Goal: Task Accomplishment & Management: Manage account settings

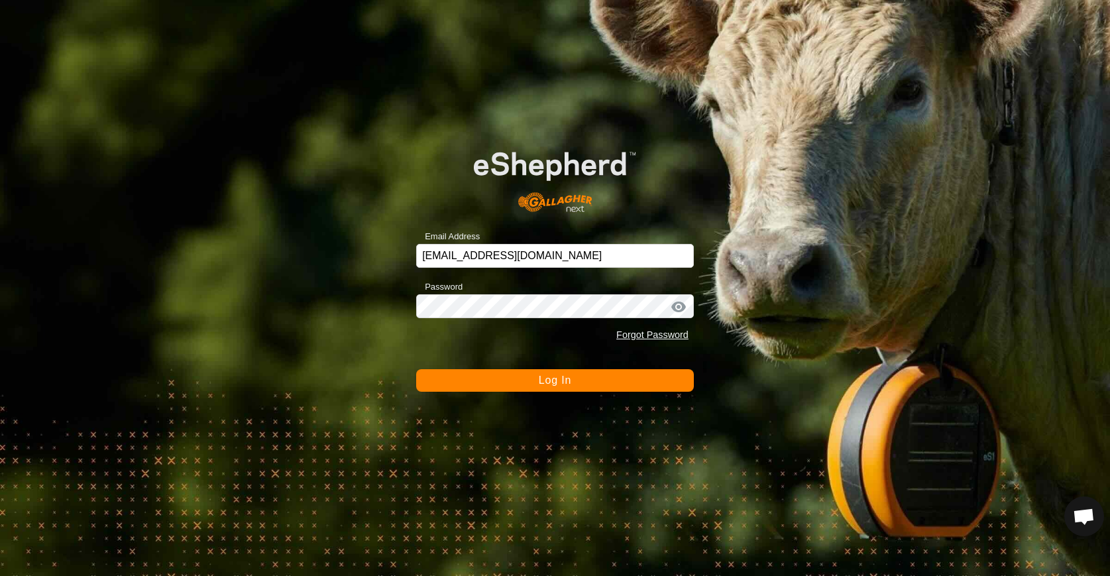
click at [562, 384] on span "Log In" at bounding box center [555, 379] width 32 height 11
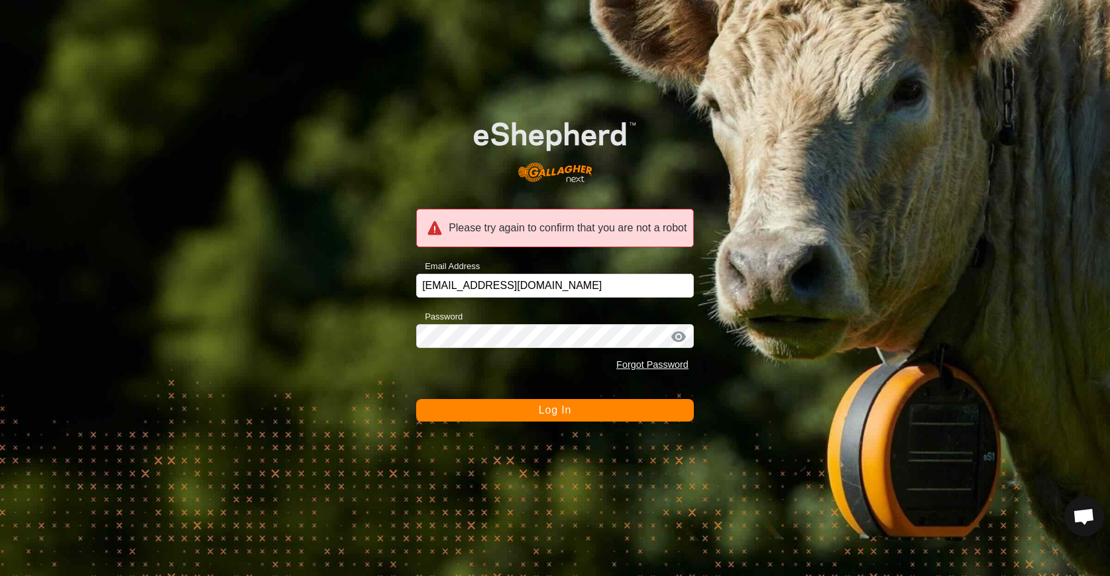
click at [546, 404] on span "Log In" at bounding box center [555, 409] width 32 height 11
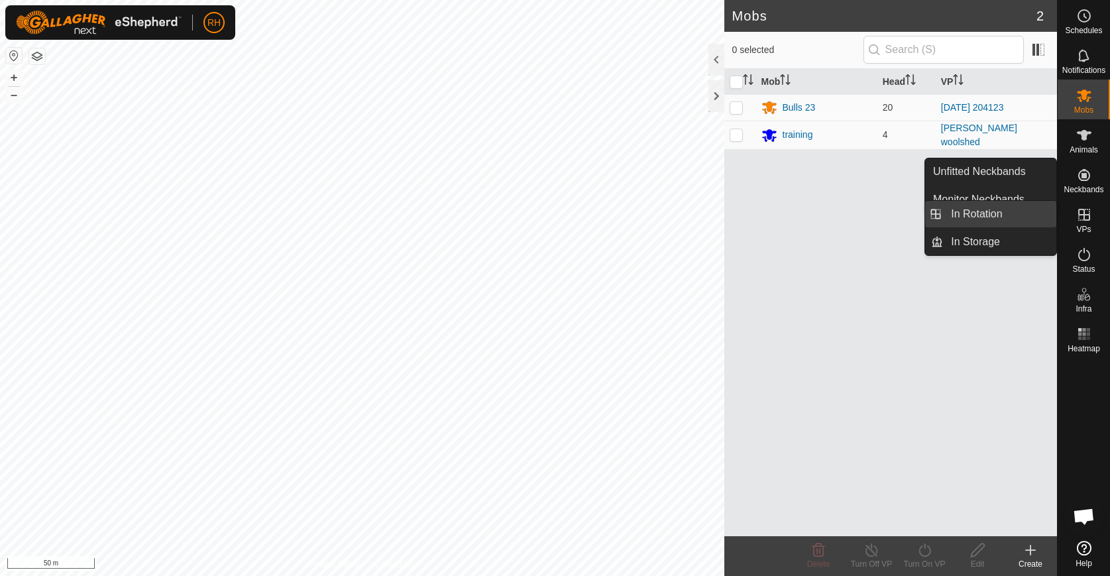
click at [987, 216] on link "In Rotation" at bounding box center [999, 214] width 113 height 27
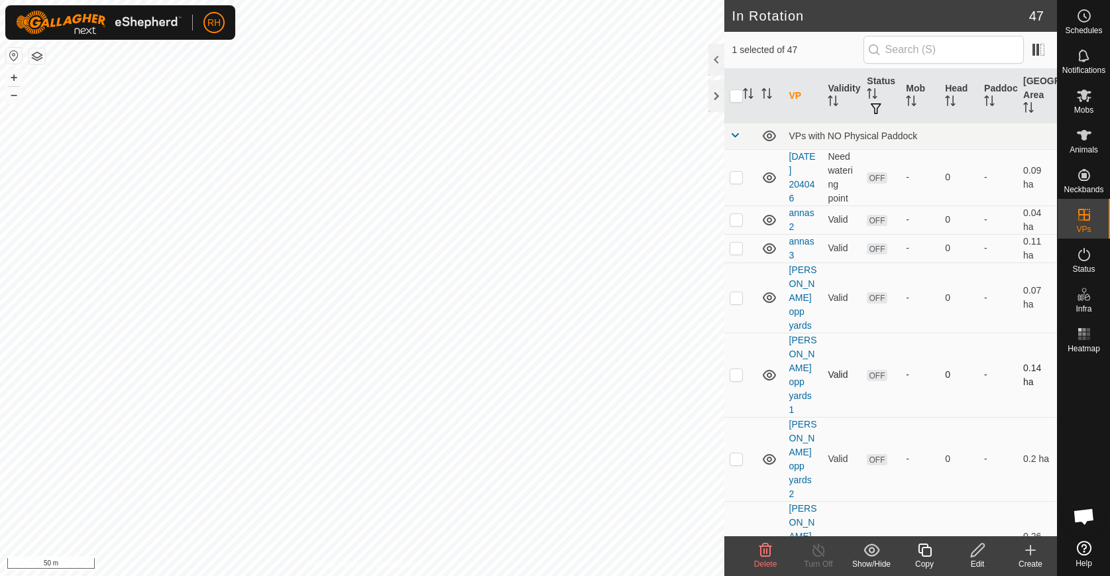
checkbox input "false"
click at [765, 551] on icon at bounding box center [765, 550] width 16 height 16
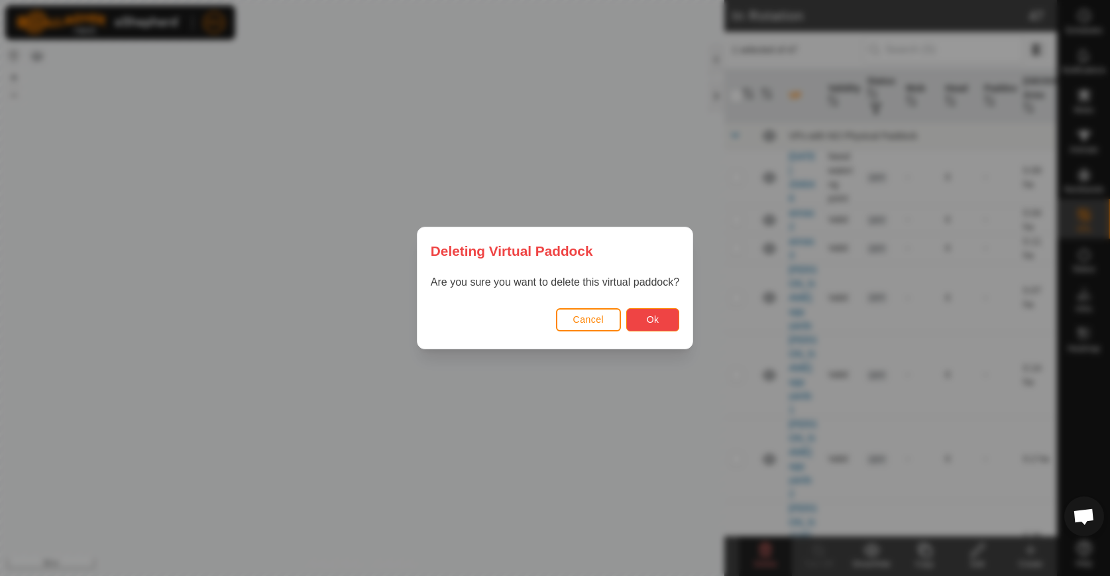
click at [649, 318] on span "Ok" at bounding box center [653, 319] width 13 height 11
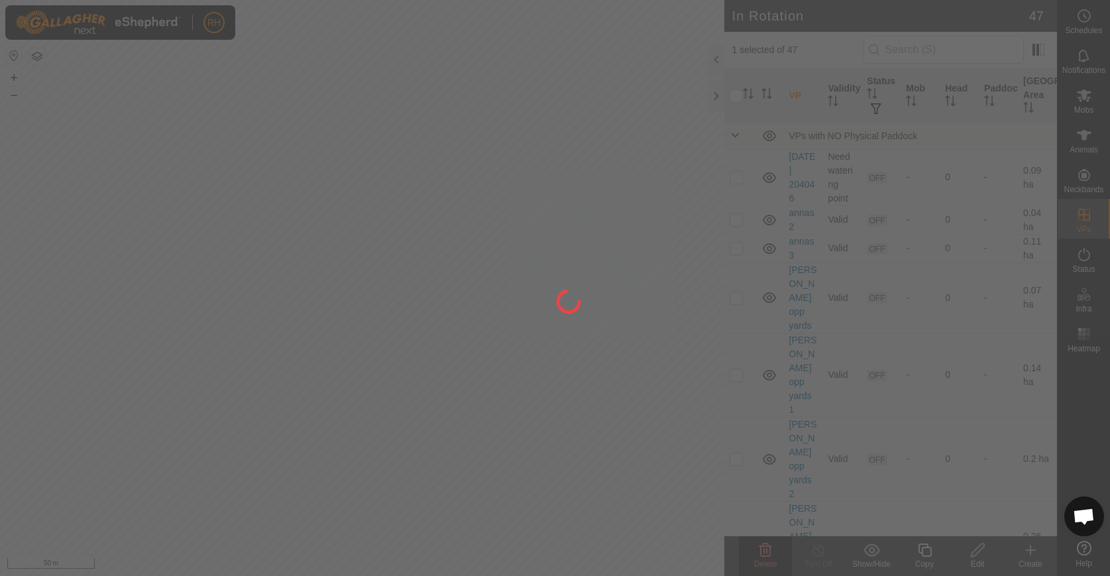
checkbox input "false"
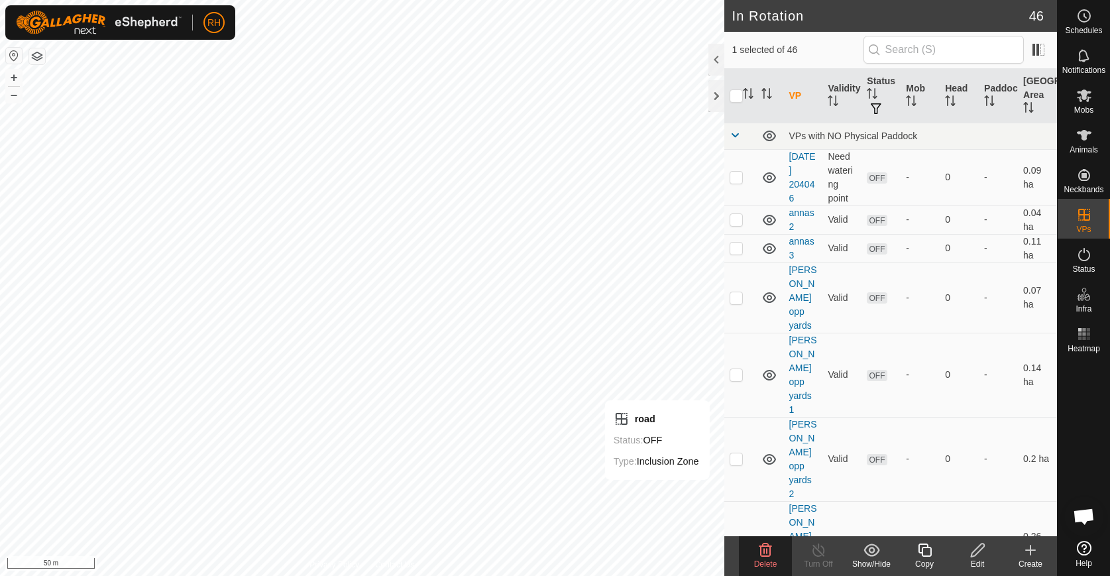
click at [759, 553] on icon at bounding box center [765, 550] width 16 height 16
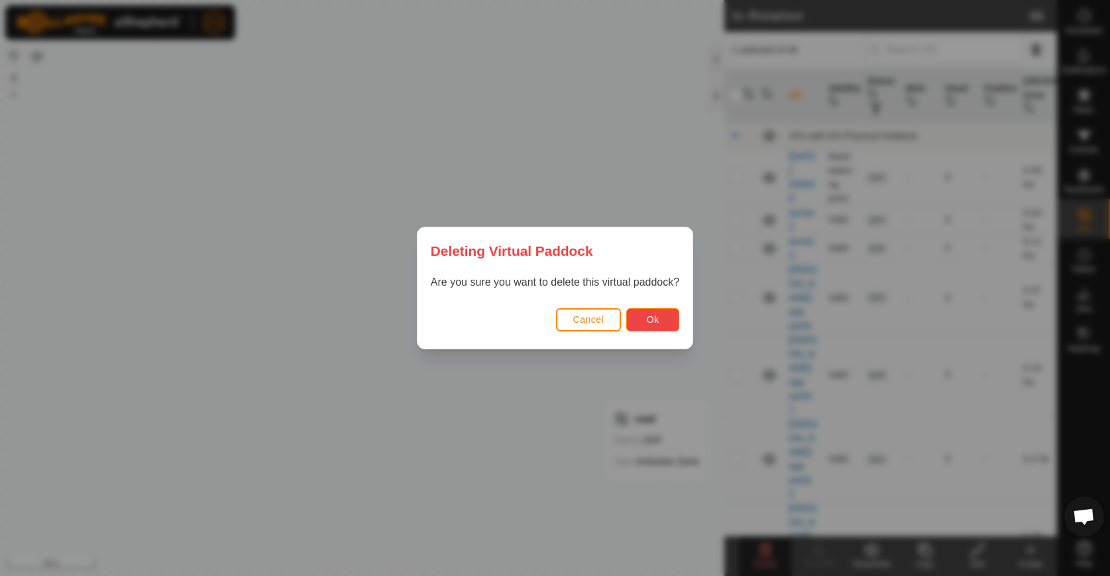
click at [649, 319] on span "Ok" at bounding box center [653, 319] width 13 height 11
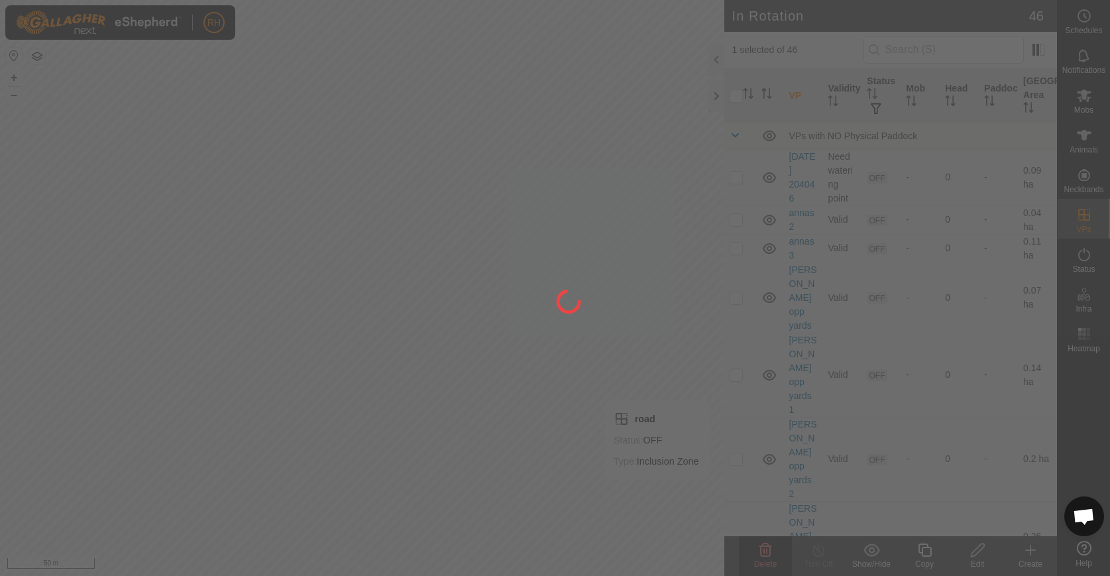
checkbox input "false"
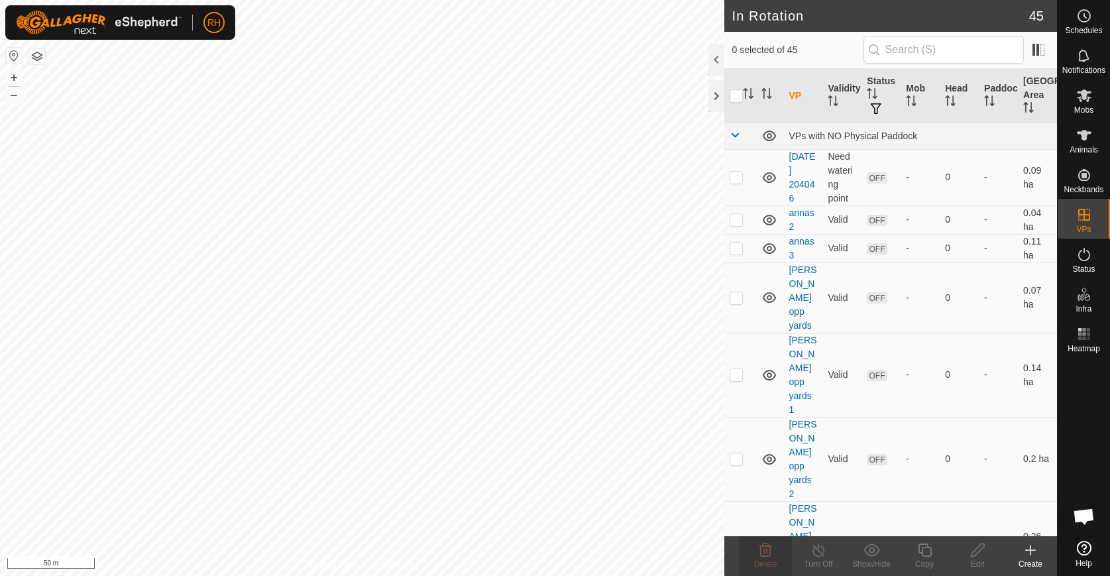
checkbox input "true"
checkbox input "false"
click at [759, 550] on icon at bounding box center [765, 550] width 16 height 16
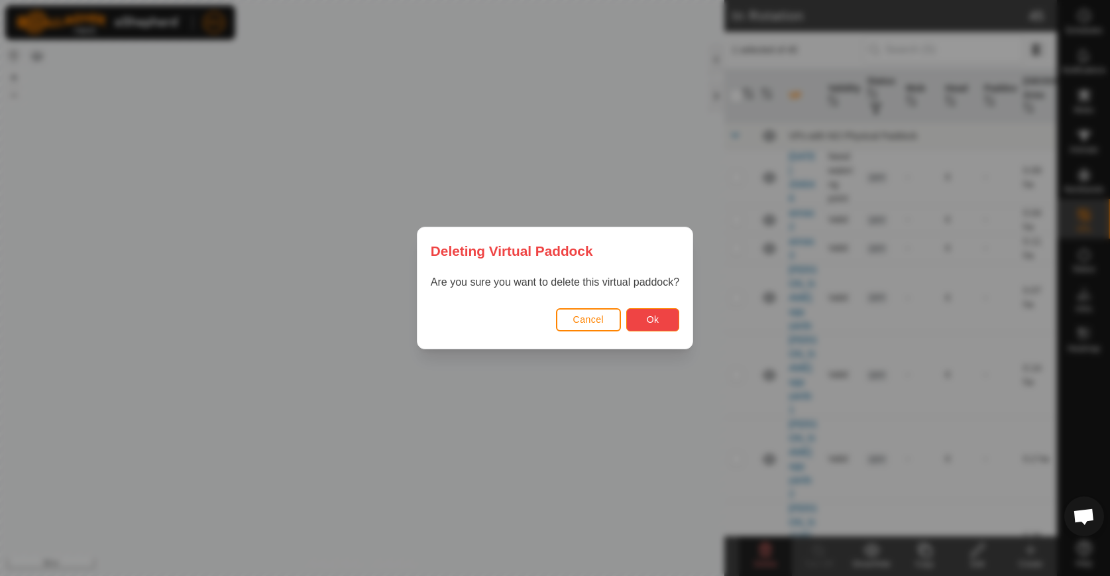
click at [641, 319] on button "Ok" at bounding box center [652, 319] width 53 height 23
checkbox input "false"
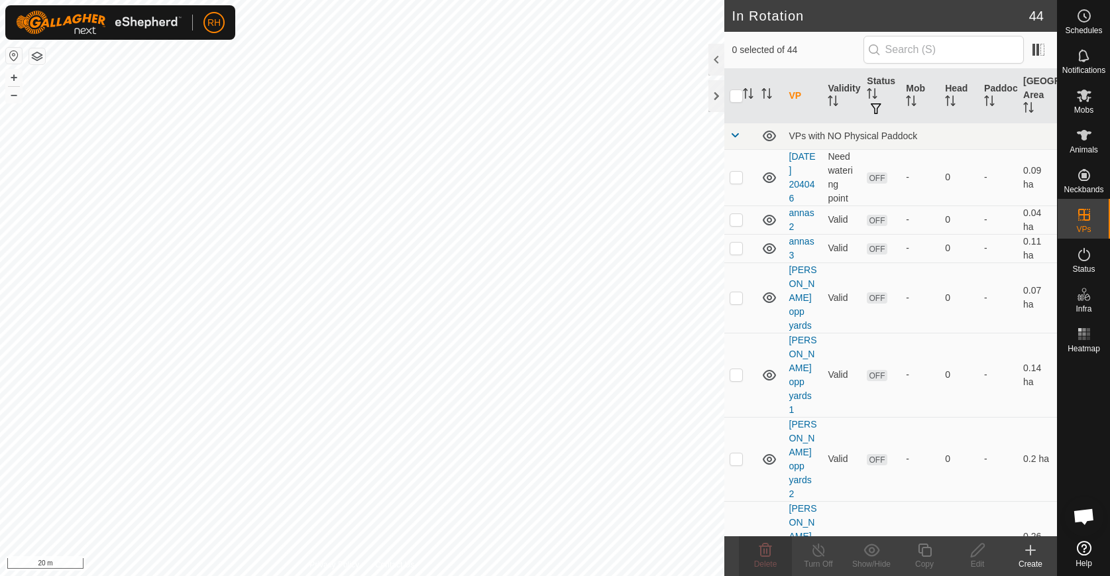
checkbox input "true"
click at [974, 551] on icon at bounding box center [977, 550] width 17 height 16
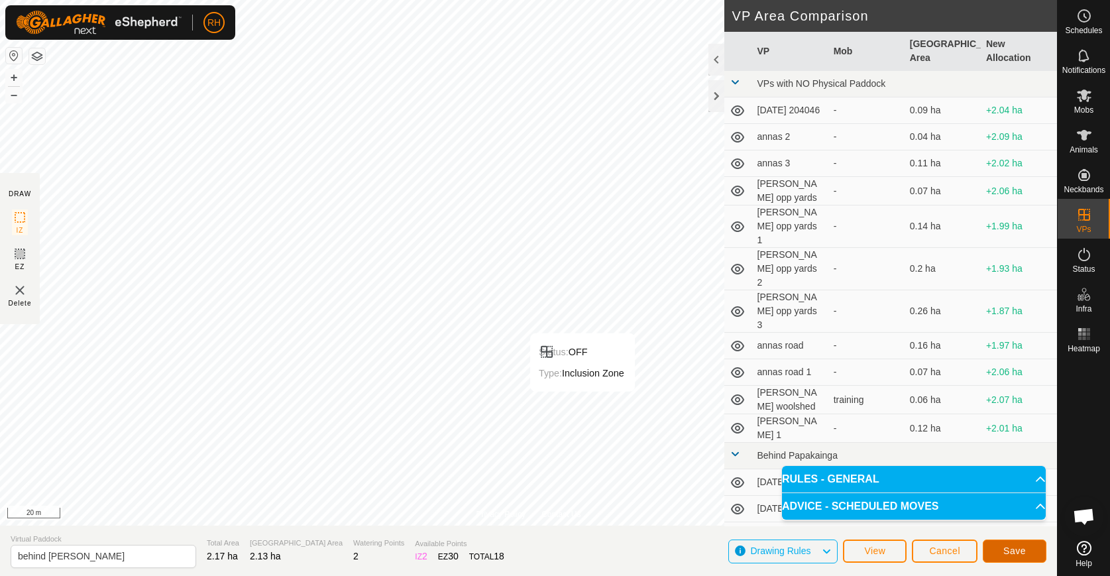
click at [1011, 549] on span "Save" at bounding box center [1014, 550] width 23 height 11
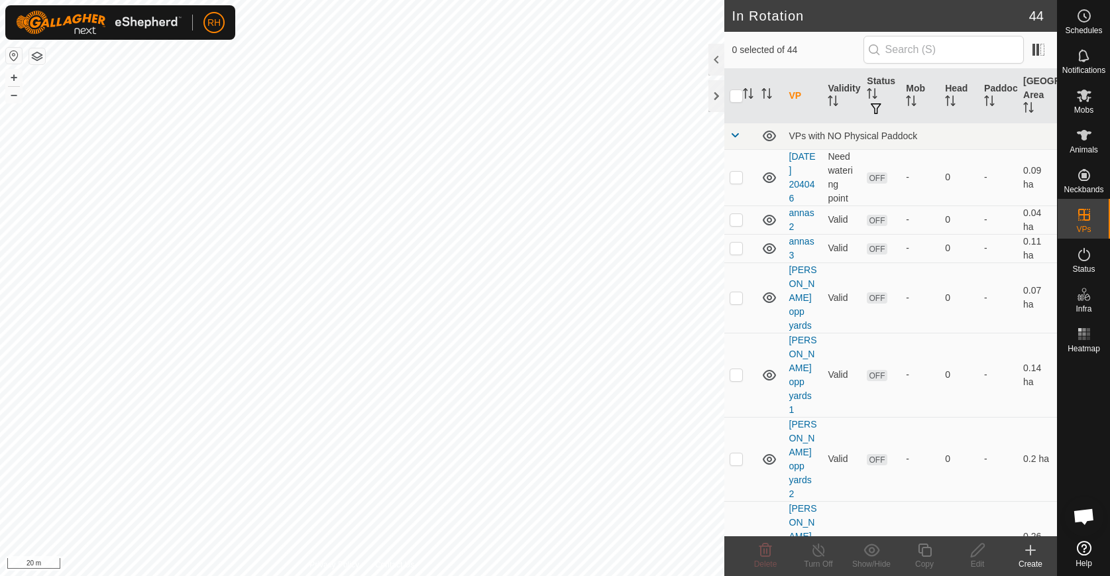
checkbox input "true"
checkbox input "false"
checkbox input "true"
click at [716, 103] on div at bounding box center [716, 96] width 16 height 32
